Goal: Find specific page/section: Find specific page/section

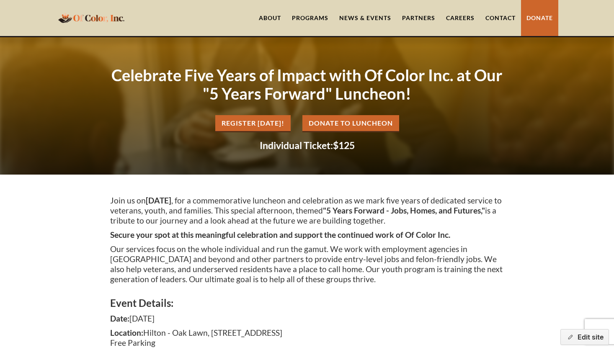
scroll to position [363, 0]
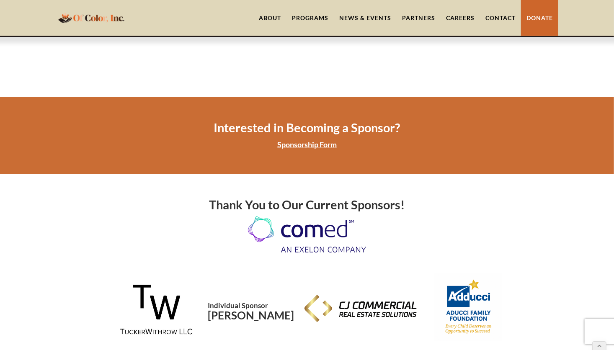
scroll to position [1932, 0]
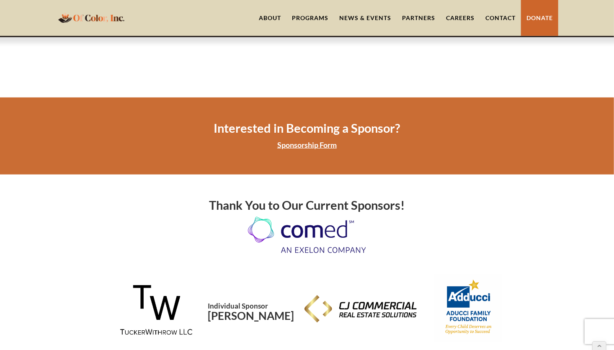
click at [304, 140] on link "Sponsorship Form" at bounding box center [306, 144] width 59 height 9
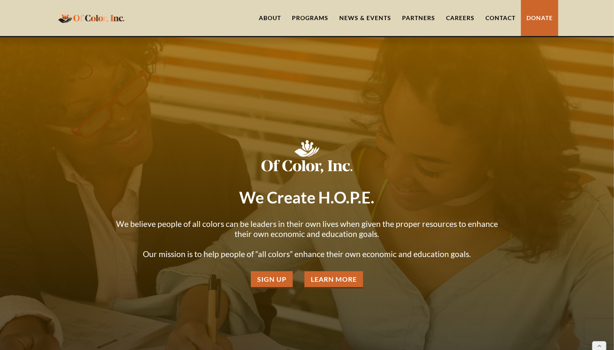
click at [272, 18] on link "About" at bounding box center [269, 18] width 33 height 36
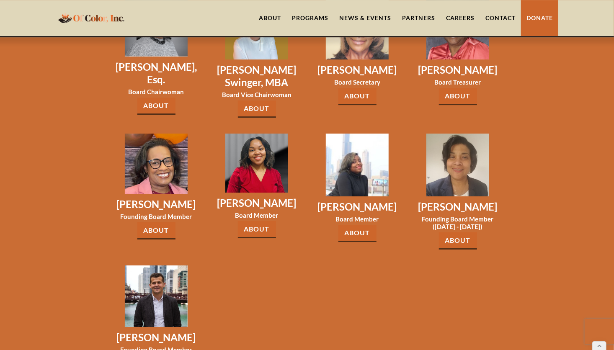
scroll to position [1256, 0]
